Goal: Task Accomplishment & Management: Manage account settings

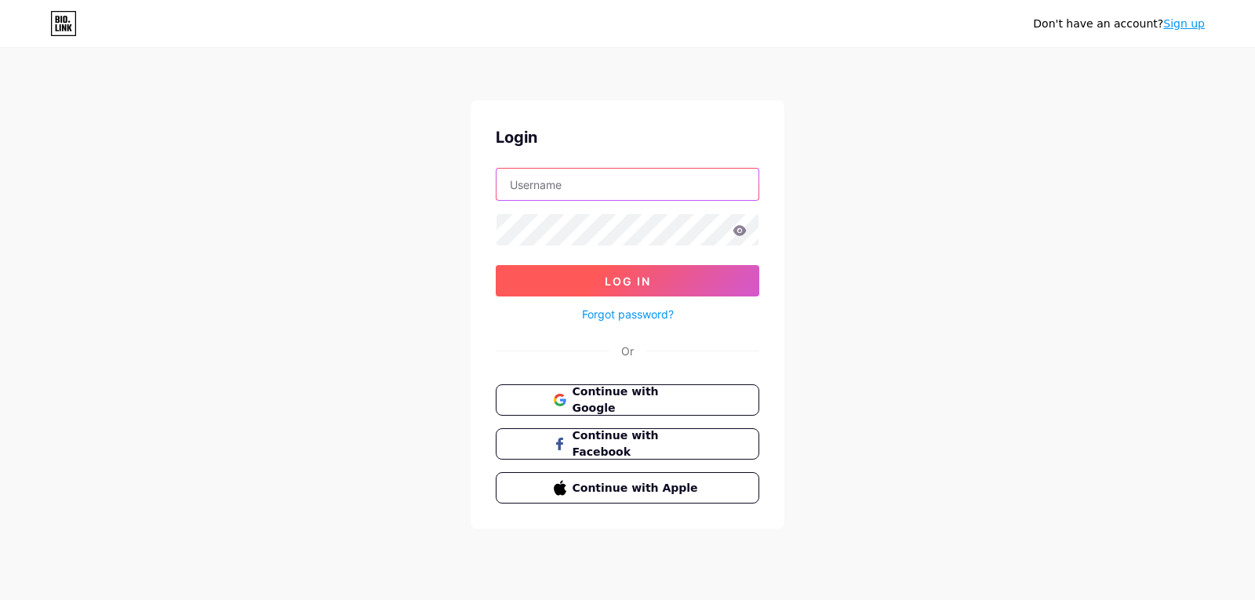
type input "coisasdetatimoraes@gmail.com"
click at [626, 278] on span "Log In" at bounding box center [628, 280] width 46 height 13
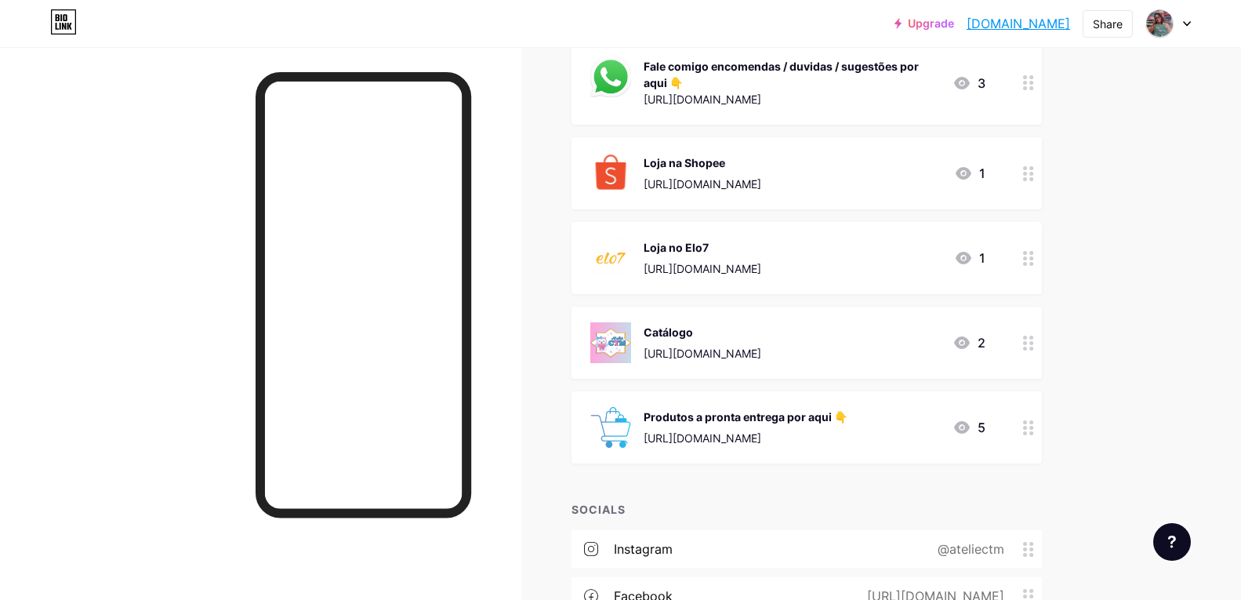
scroll to position [392, 0]
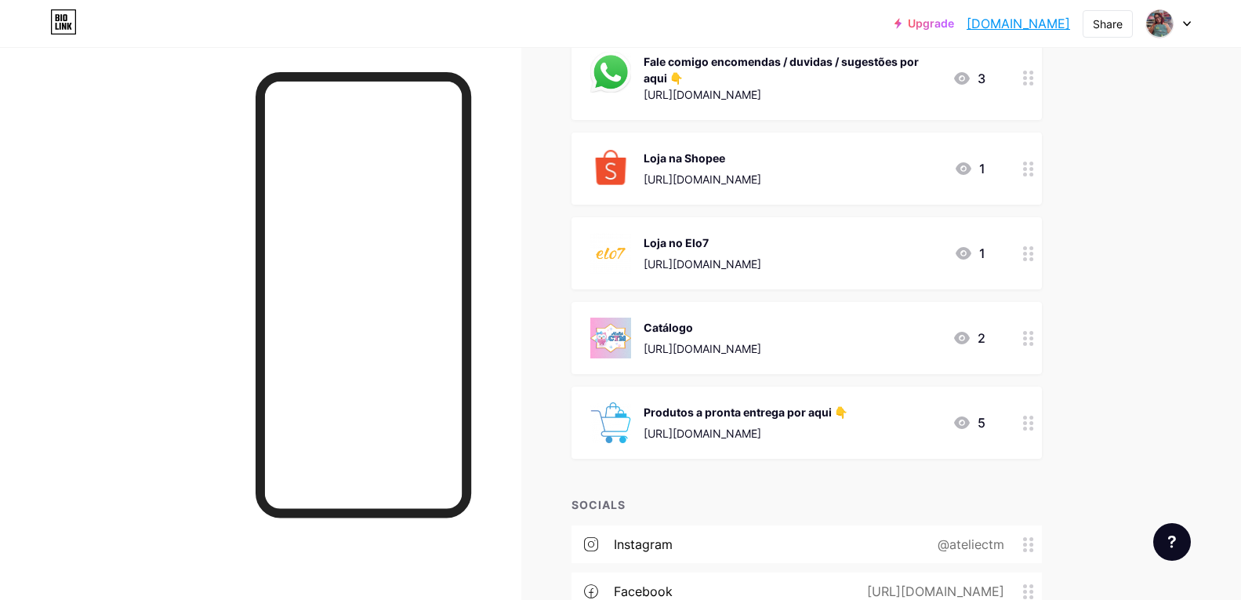
click at [968, 422] on icon at bounding box center [962, 422] width 16 height 13
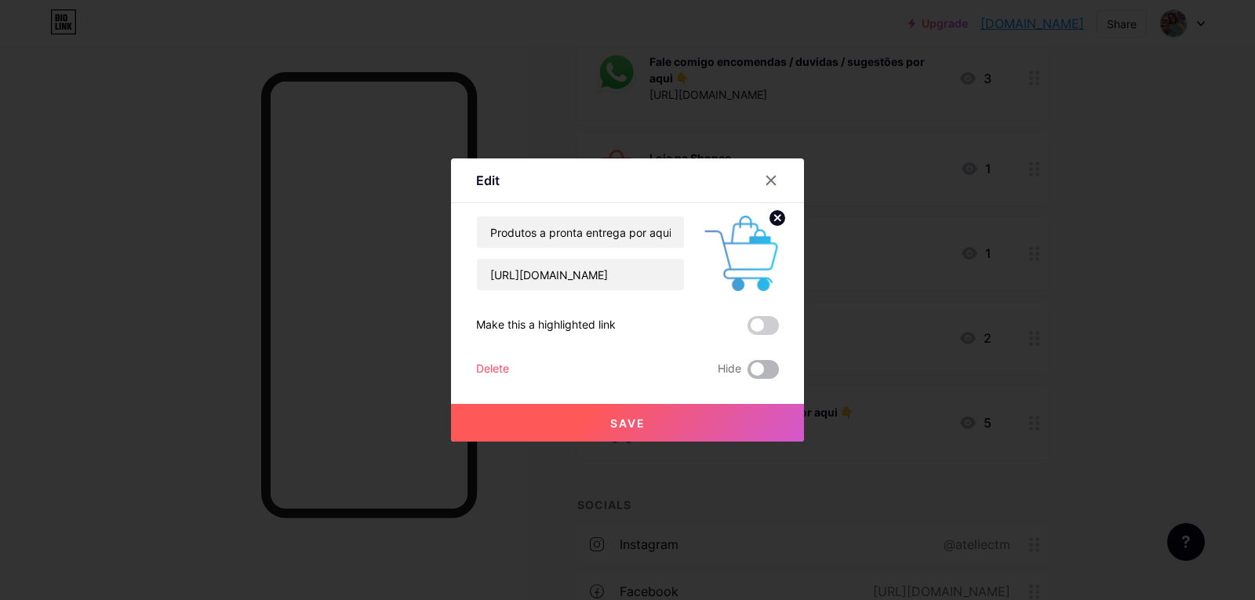
click at [768, 369] on span at bounding box center [762, 369] width 31 height 19
click at [747, 373] on input "checkbox" at bounding box center [747, 373] width 0 height 0
click at [635, 424] on span "Save" at bounding box center [627, 422] width 35 height 13
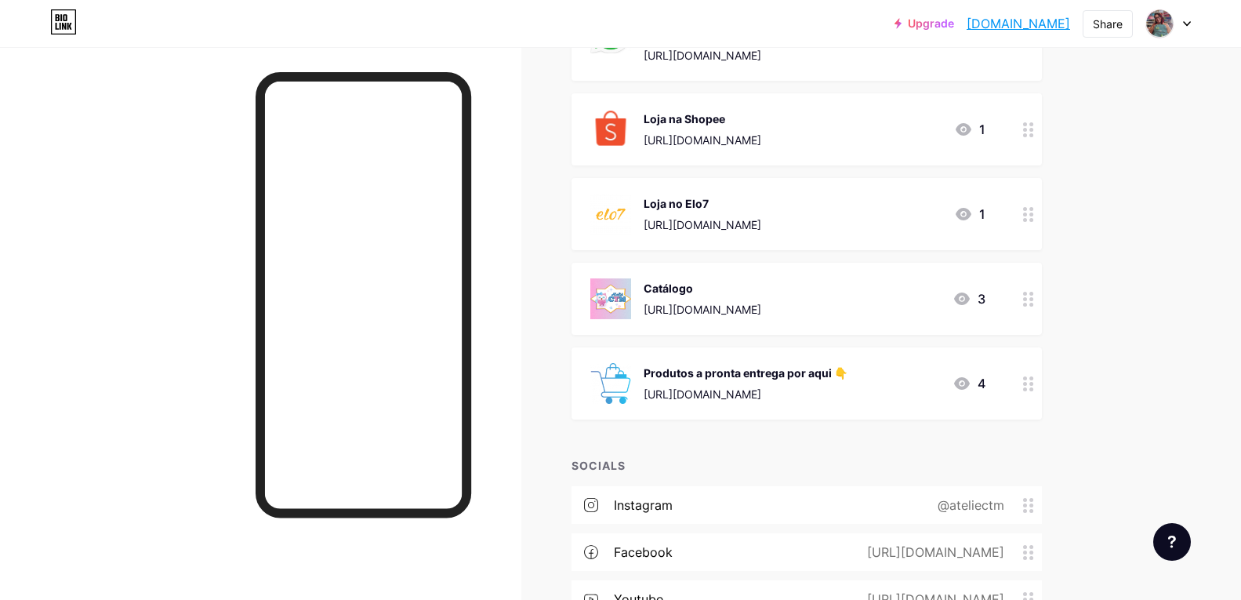
scroll to position [182, 0]
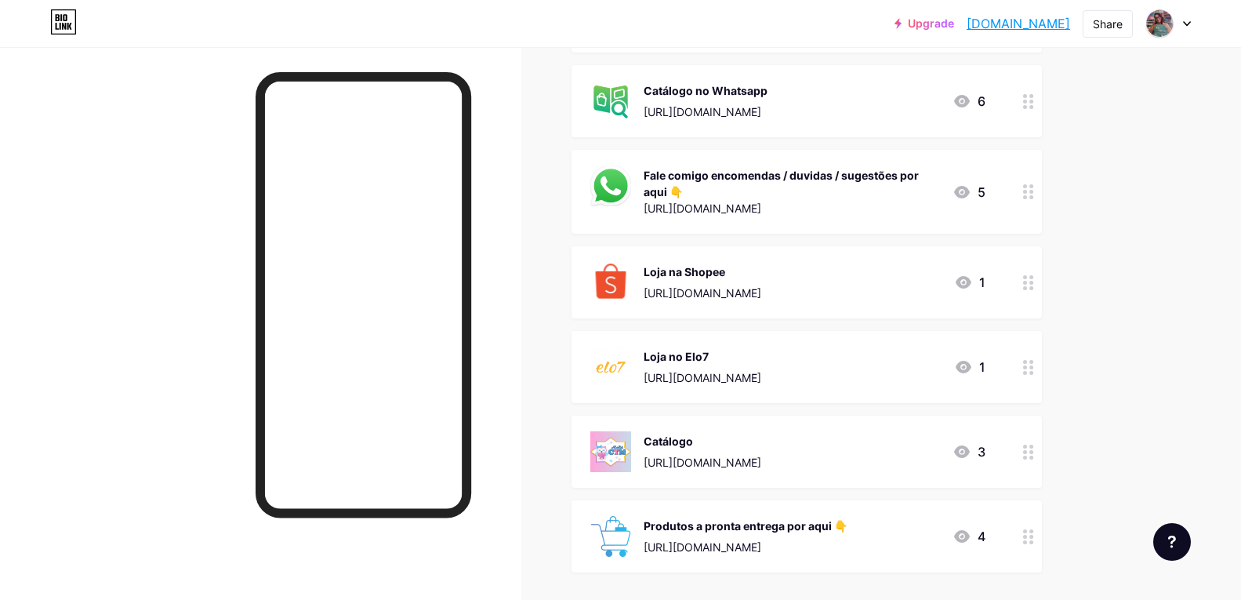
scroll to position [314, 0]
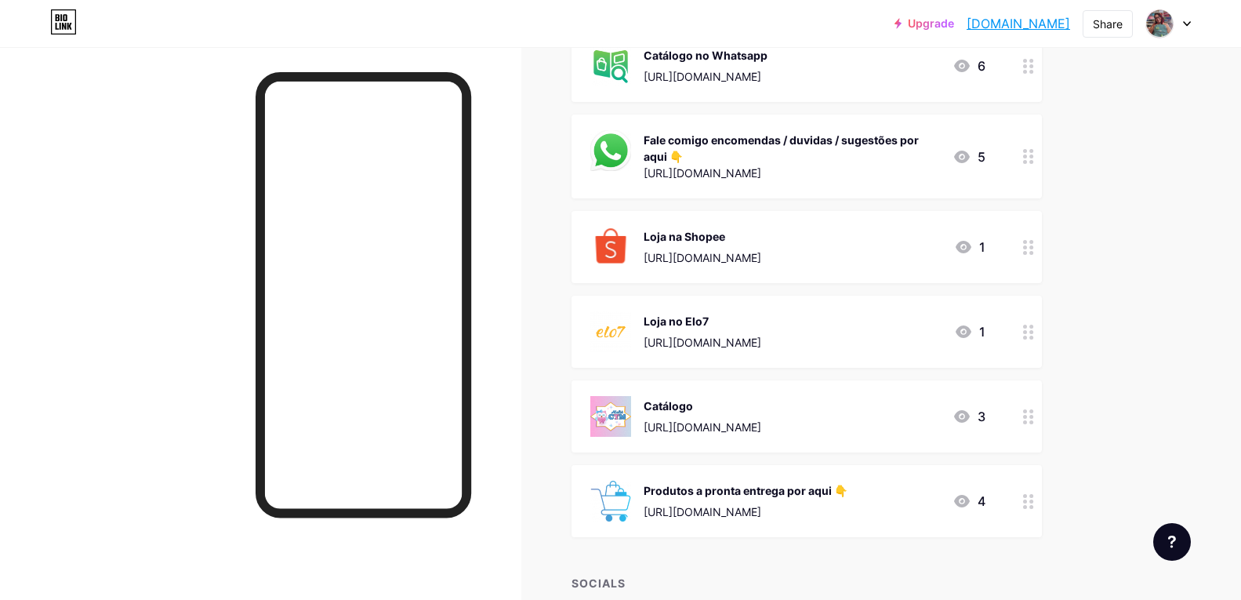
click at [1033, 508] on div at bounding box center [1028, 501] width 27 height 72
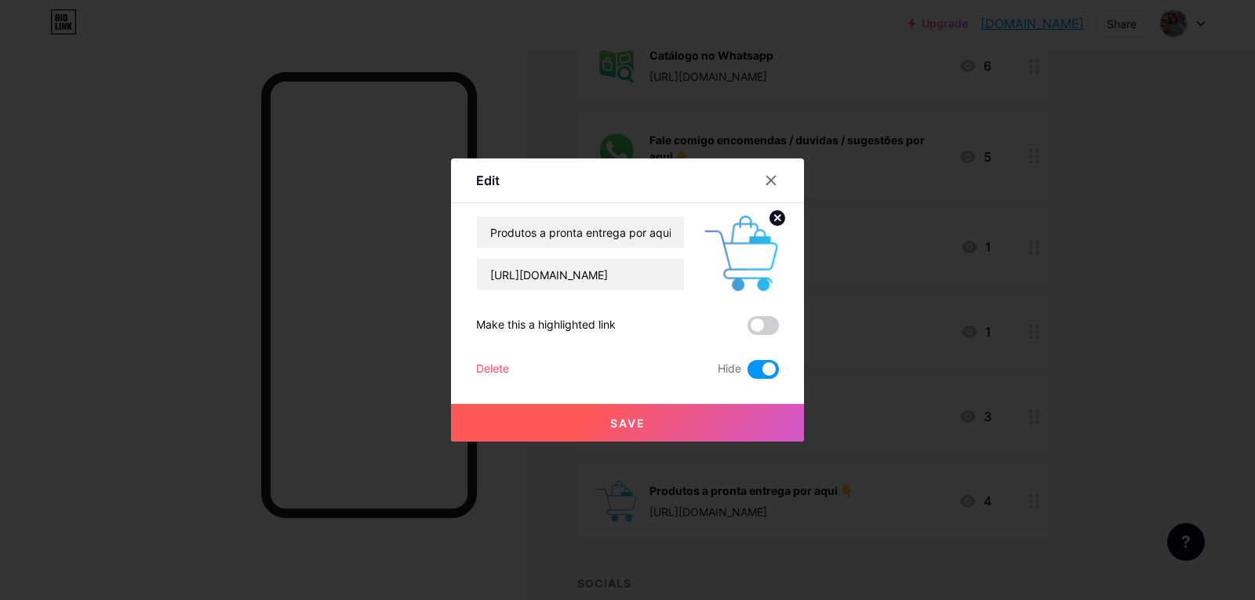
click at [753, 368] on span at bounding box center [762, 369] width 31 height 19
click at [747, 373] on input "checkbox" at bounding box center [747, 373] width 0 height 0
click at [767, 375] on span at bounding box center [762, 369] width 31 height 19
click at [747, 373] on input "checkbox" at bounding box center [747, 373] width 0 height 0
click at [651, 427] on button "Save" at bounding box center [627, 423] width 353 height 38
